Goal: Navigation & Orientation: Understand site structure

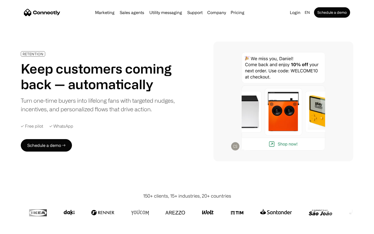
scroll to position [1473, 0]
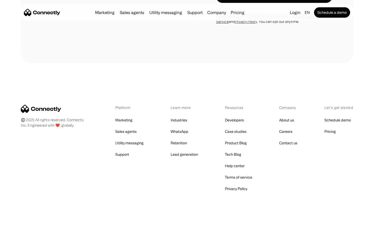
scroll to position [2039, 0]
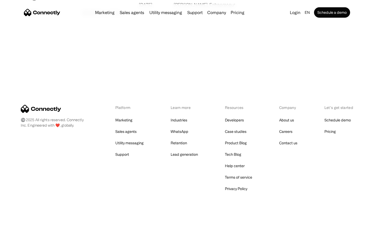
scroll to position [998, 0]
